Goal: Check status

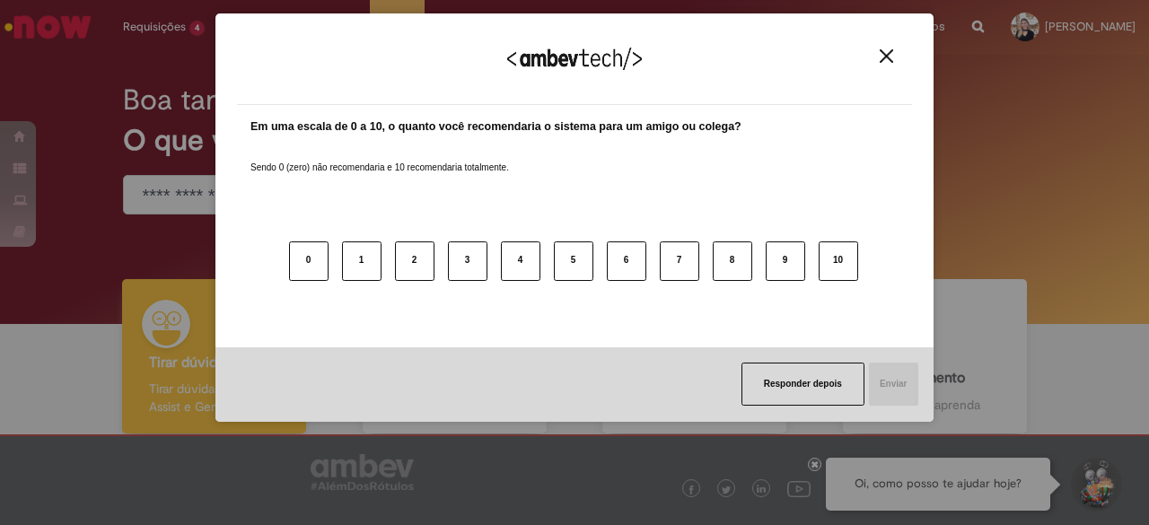
click at [881, 58] on img "Close" at bounding box center [886, 55] width 13 height 13
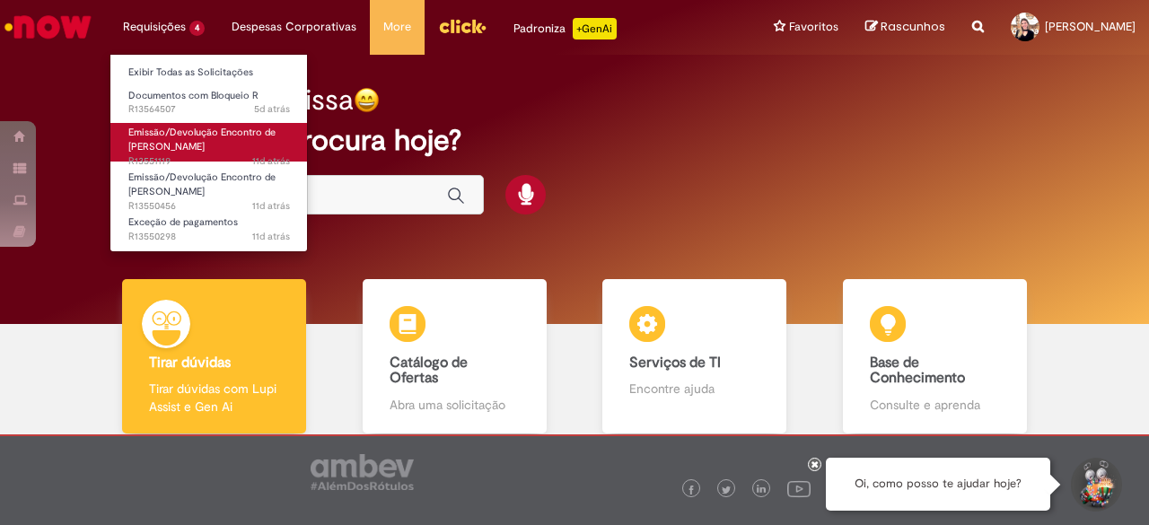
click at [201, 141] on span "Emissão/Devolução Encontro de [PERSON_NAME]" at bounding box center [201, 140] width 147 height 28
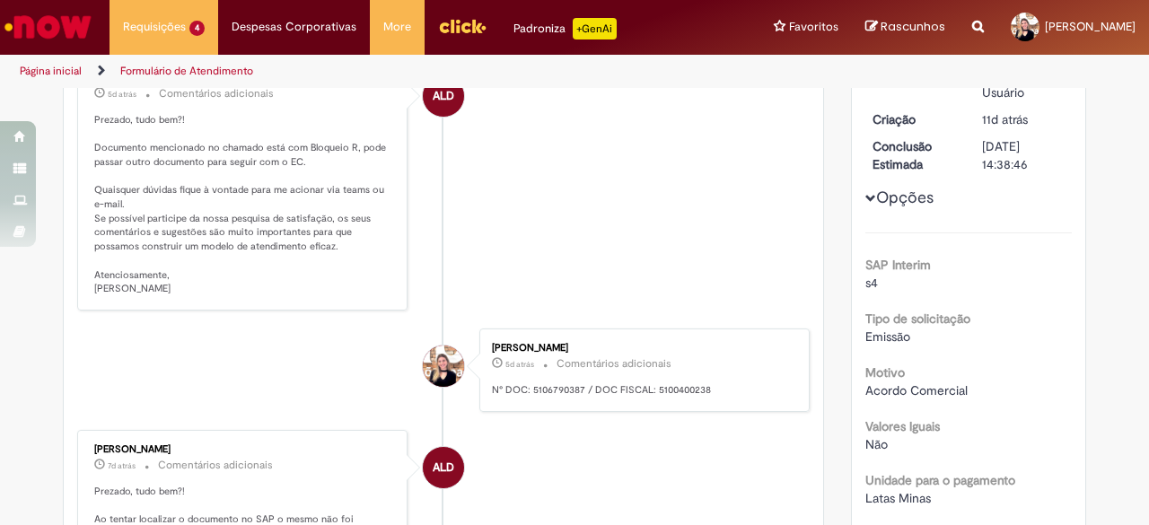
scroll to position [48, 0]
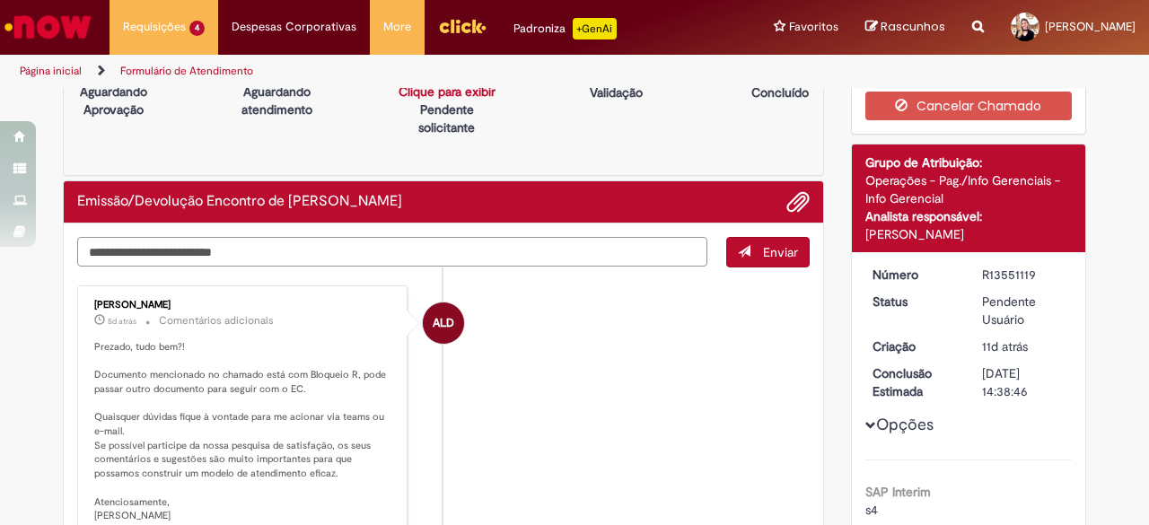
click at [245, 254] on textarea "Digite sua mensagem aqui..." at bounding box center [392, 252] width 630 height 30
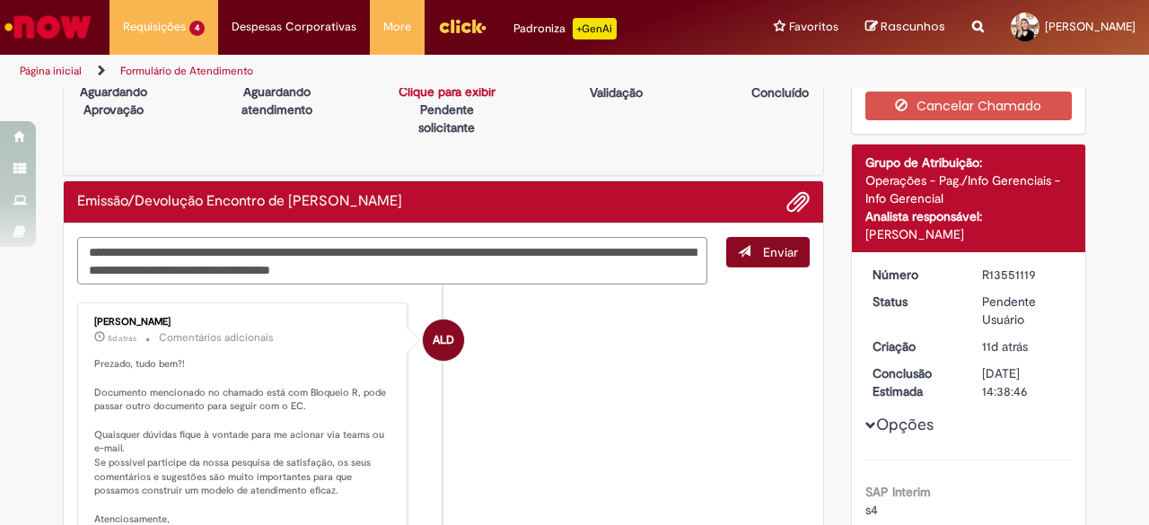
type textarea "**********"
click at [763, 249] on span "Enviar" at bounding box center [780, 252] width 35 height 16
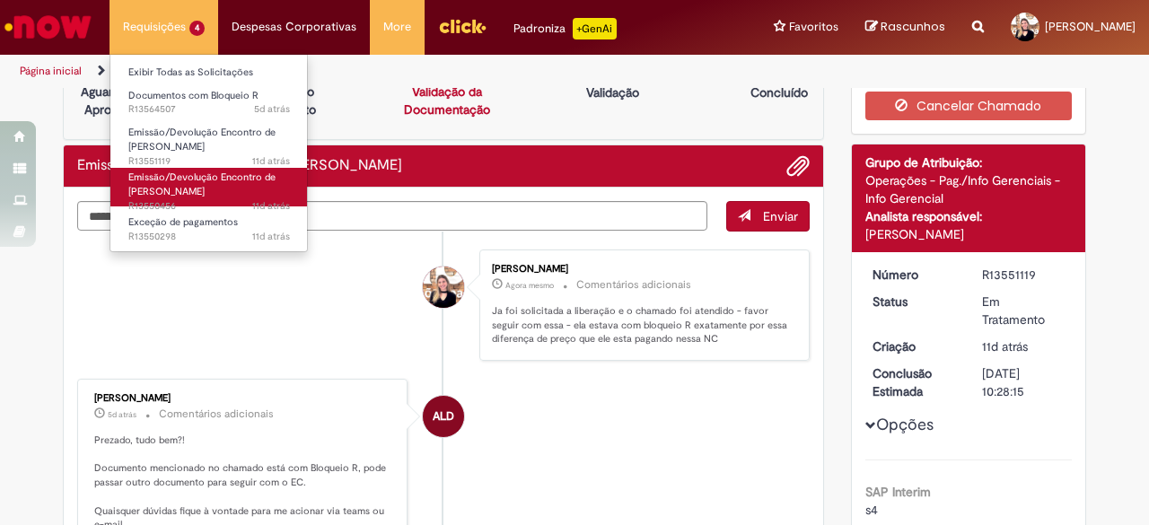
click at [181, 182] on span "Emissão/Devolução Encontro de [PERSON_NAME]" at bounding box center [201, 185] width 147 height 28
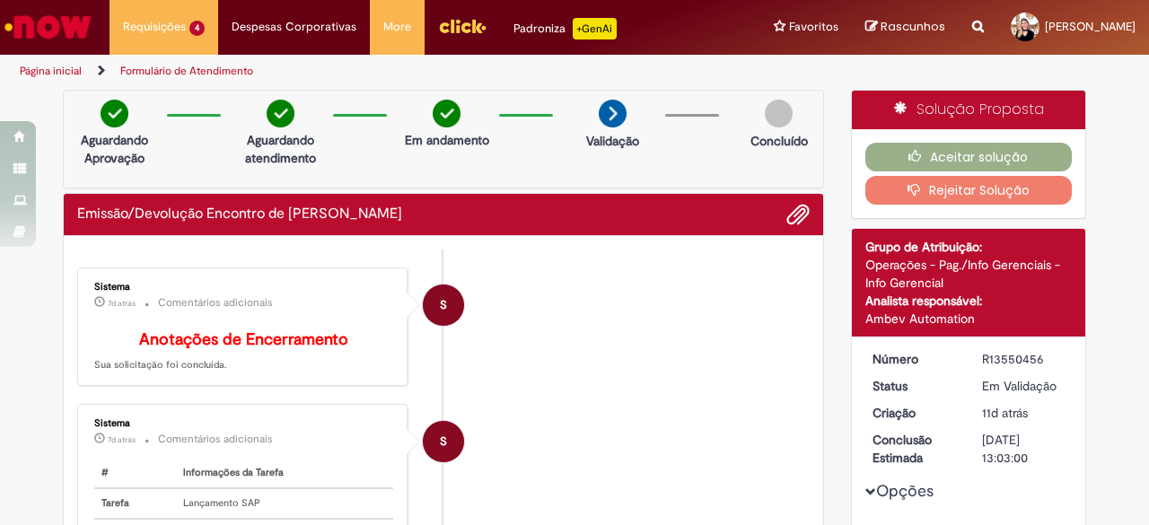
click at [317, 450] on p "7d atrás 7 dias atrás Comentários adicionais" at bounding box center [243, 439] width 299 height 21
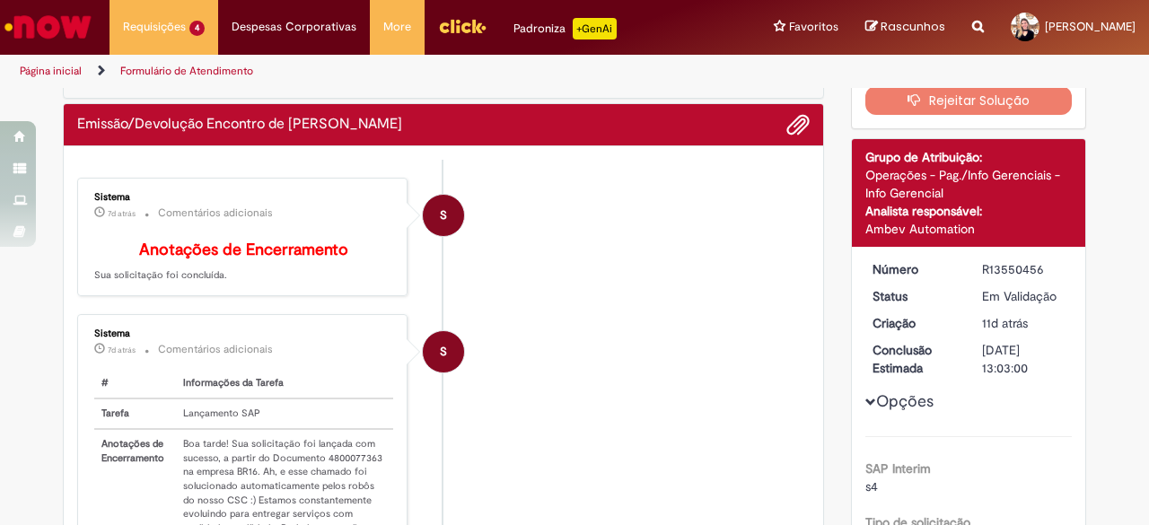
scroll to position [180, 0]
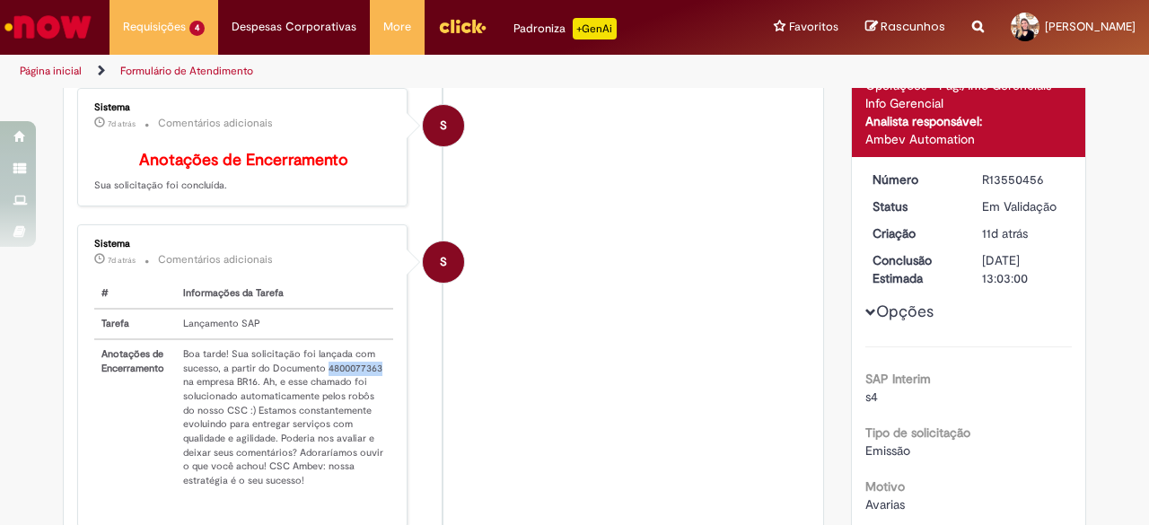
drag, startPoint x: 319, startPoint y: 378, endPoint x: 372, endPoint y: 376, distance: 53.0
click at [372, 376] on td "Boa tarde! Sua solicitação foi lançada com sucesso, a partir do Documento 48000…" at bounding box center [284, 417] width 217 height 156
copy td "4800077363"
click at [307, 367] on td "Boa tarde! Sua solicitação foi lançada com sucesso, a partir do Documento 48000…" at bounding box center [284, 417] width 217 height 156
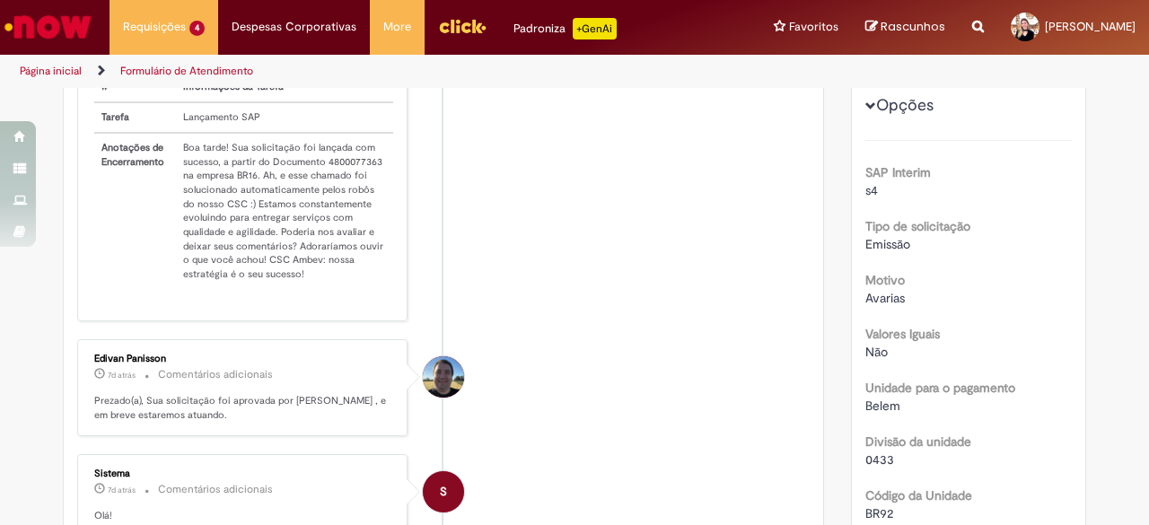
scroll to position [359, 0]
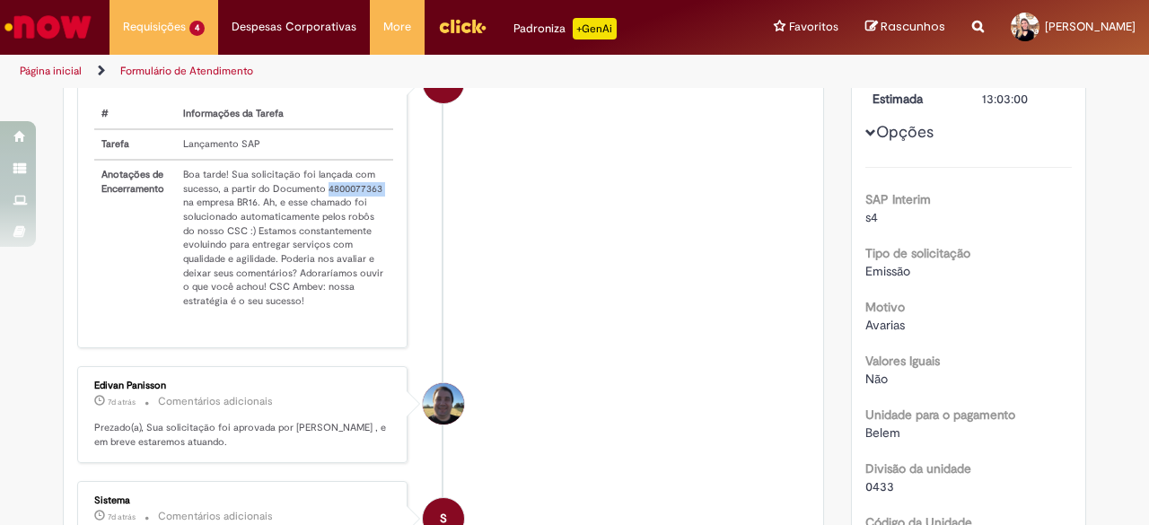
drag, startPoint x: 317, startPoint y: 199, endPoint x: 376, endPoint y: 198, distance: 59.2
click at [376, 198] on td "Boa tarde! Sua solicitação foi lançada com sucesso, a partir do Documento 48000…" at bounding box center [284, 238] width 217 height 156
copy td "4800077363"
